Goal: Register for event/course

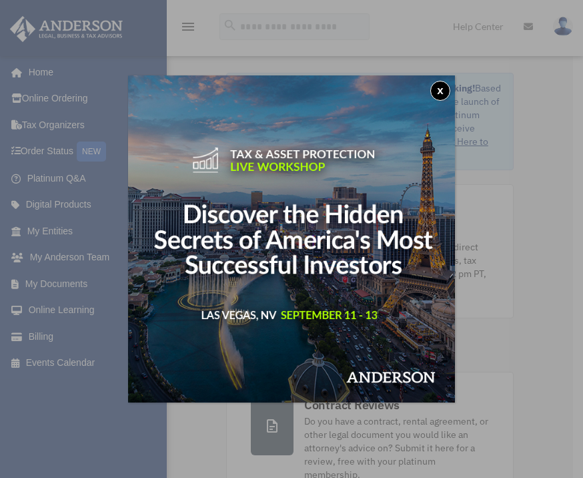
click at [442, 100] on button "x" at bounding box center [440, 91] width 20 height 20
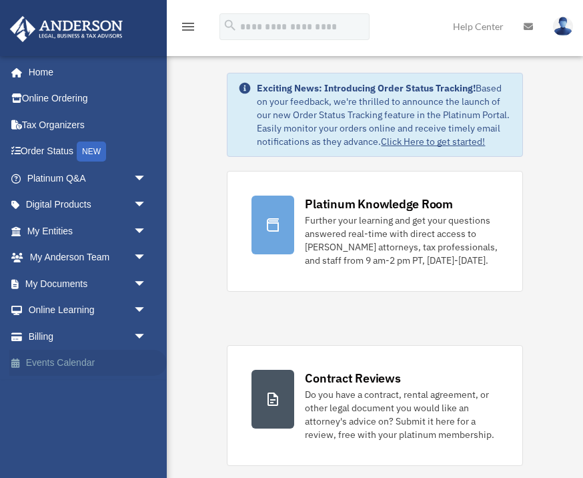
click at [89, 360] on link "Events Calendar" at bounding box center [87, 363] width 157 height 27
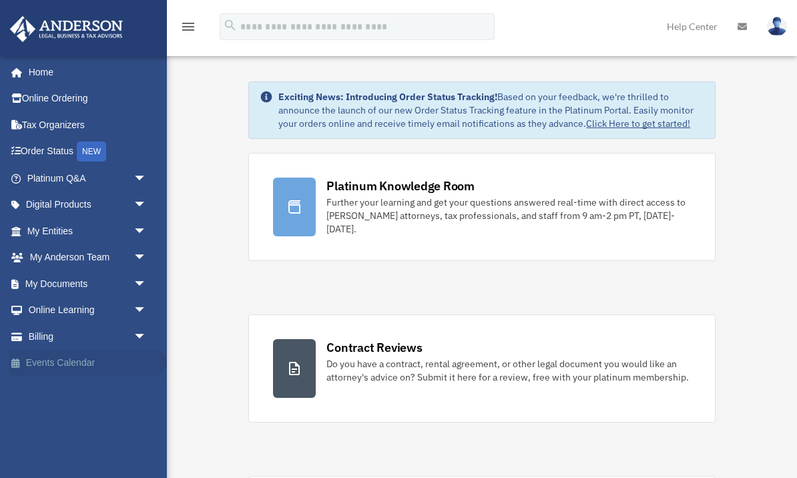
click at [103, 362] on link "Events Calendar" at bounding box center [87, 363] width 157 height 27
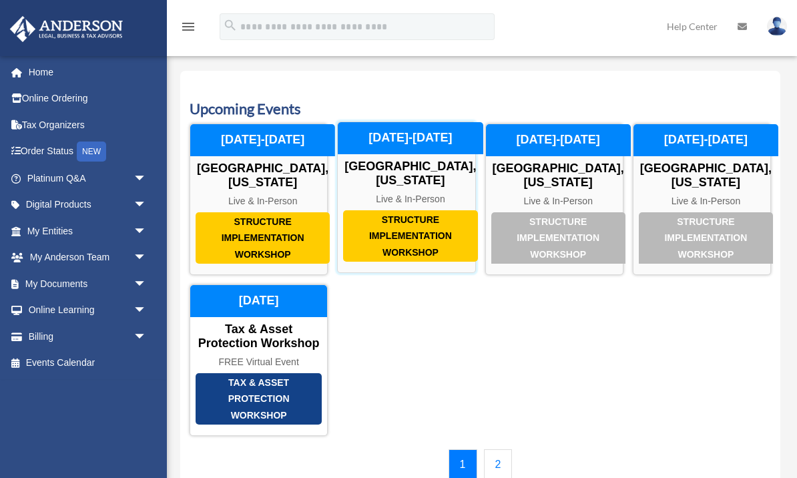
click at [430, 247] on div "Structure Implementation Workshop" at bounding box center [410, 236] width 134 height 52
